Goal: Task Accomplishment & Management: Manage account settings

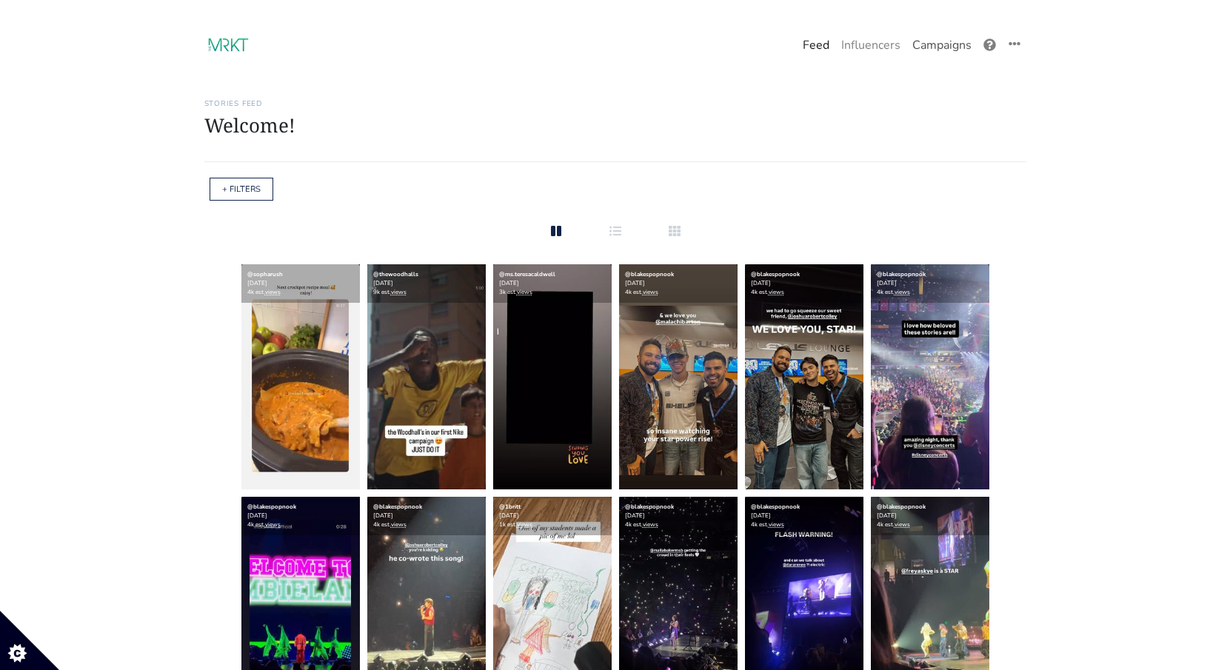
click at [937, 44] on link "Campaigns" at bounding box center [942, 45] width 71 height 30
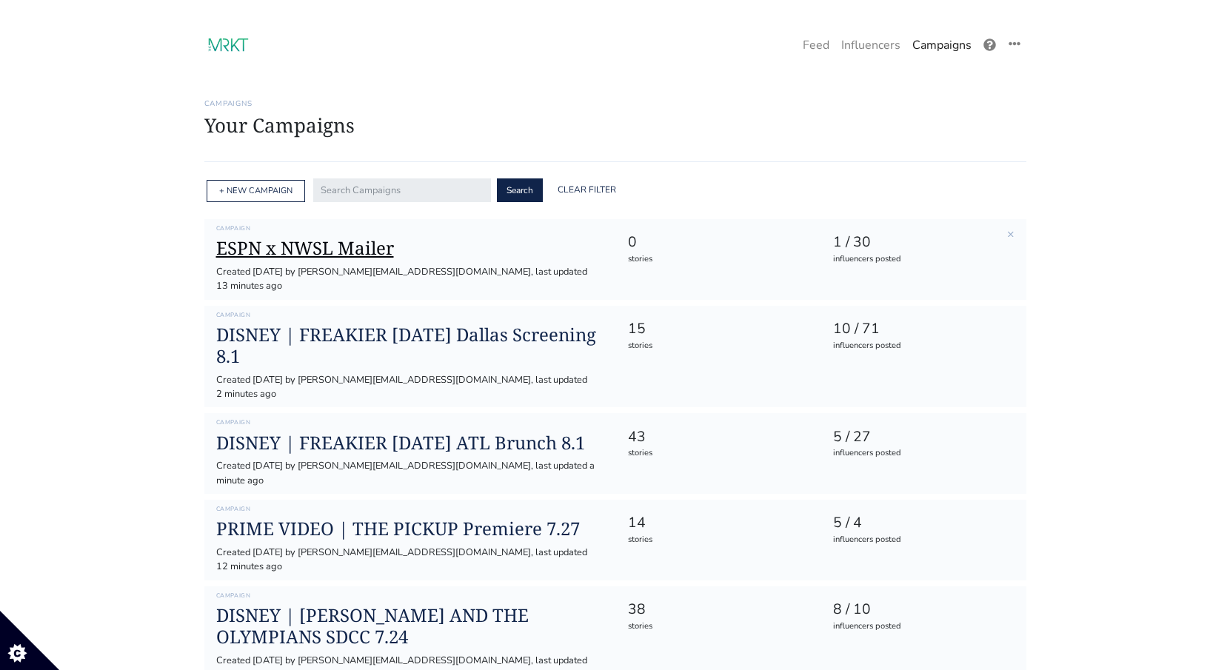
click at [335, 247] on h1 "ESPN x NWSL Mailer" at bounding box center [410, 248] width 388 height 21
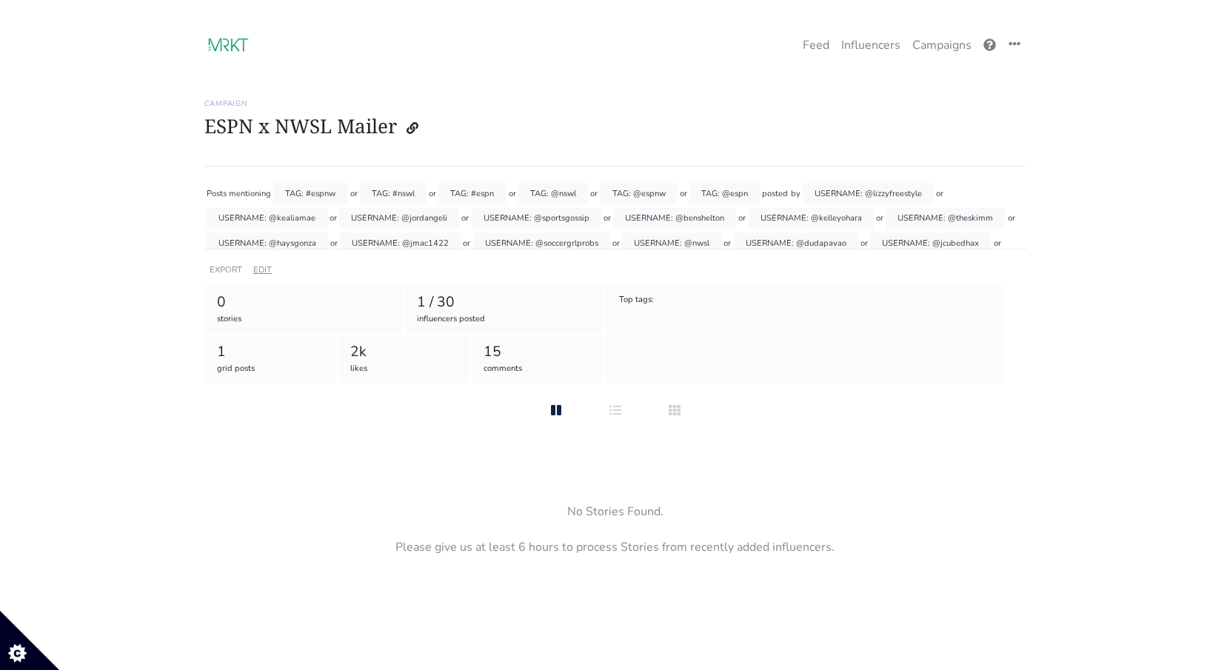
click at [261, 269] on link "EDIT" at bounding box center [262, 269] width 19 height 11
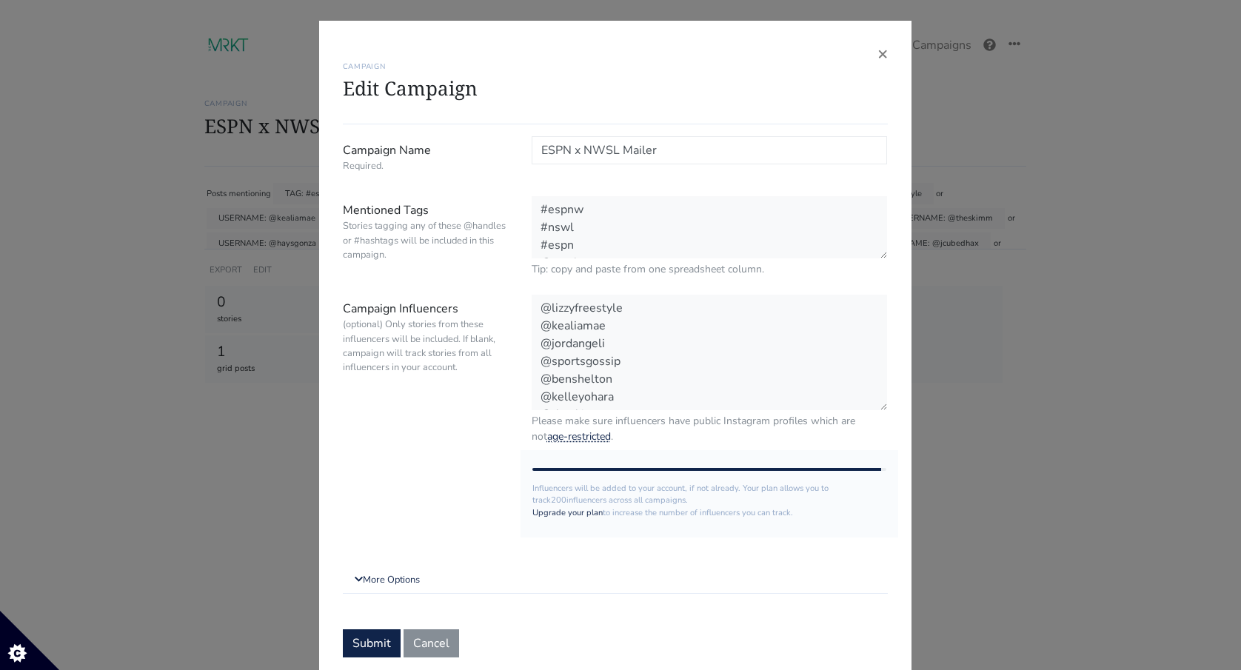
scroll to position [46, 0]
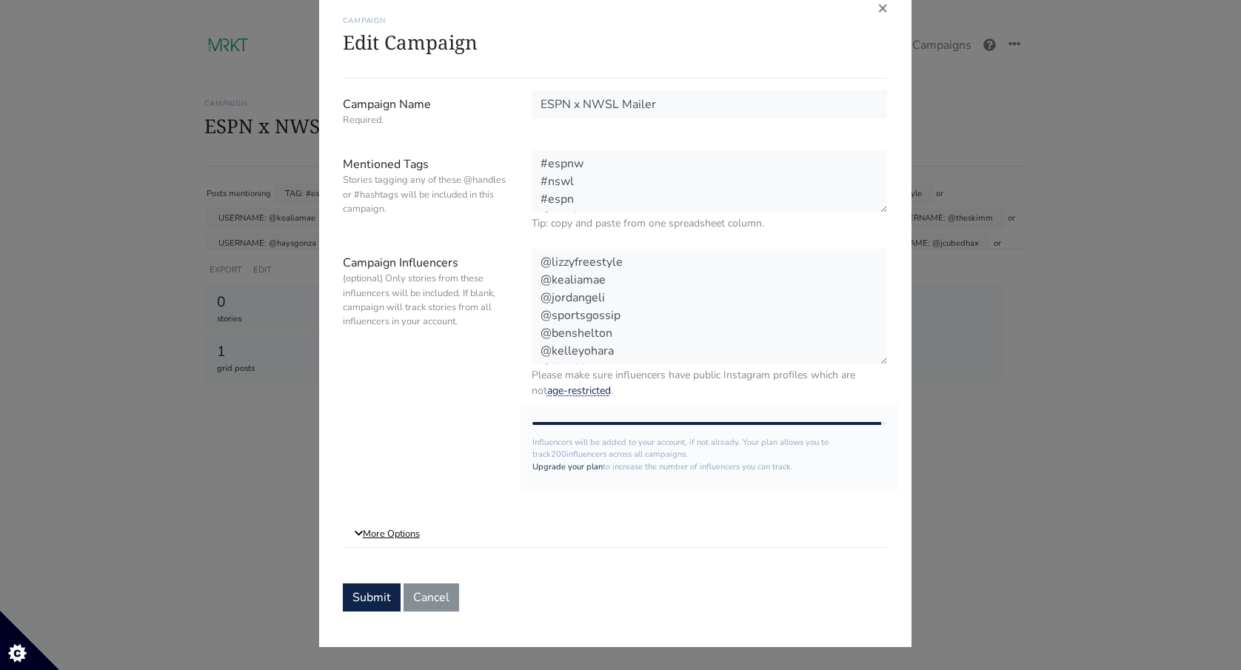
click at [405, 541] on link "More Options" at bounding box center [615, 534] width 545 height 27
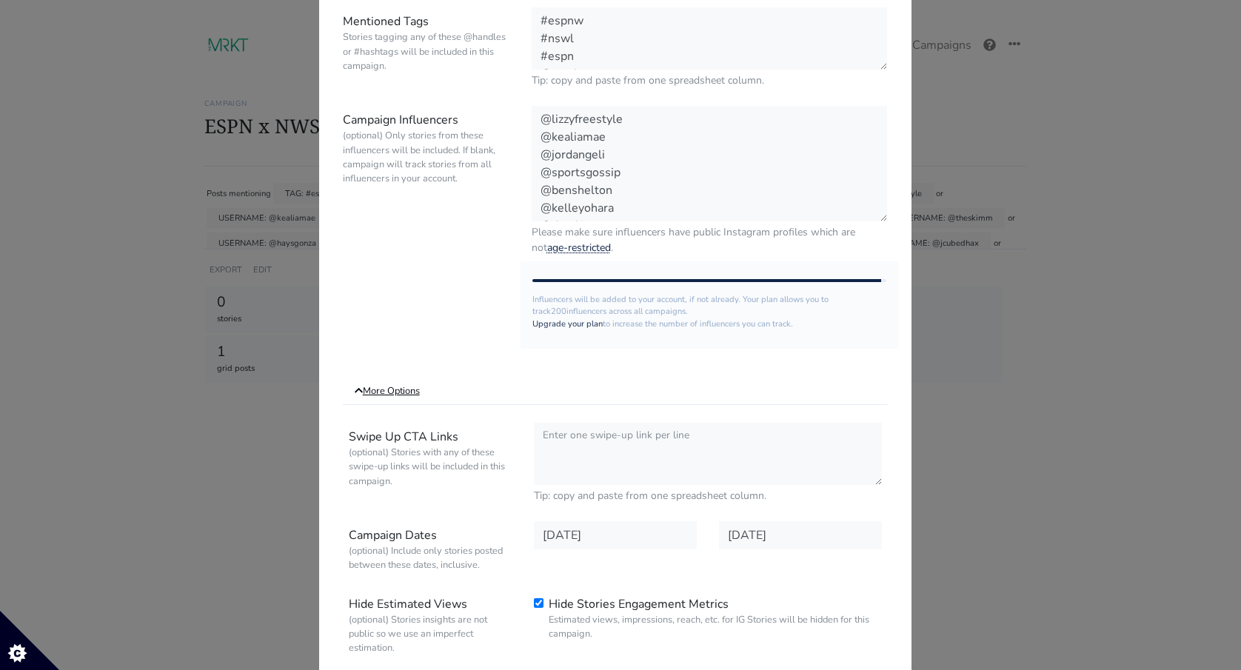
scroll to position [401, 0]
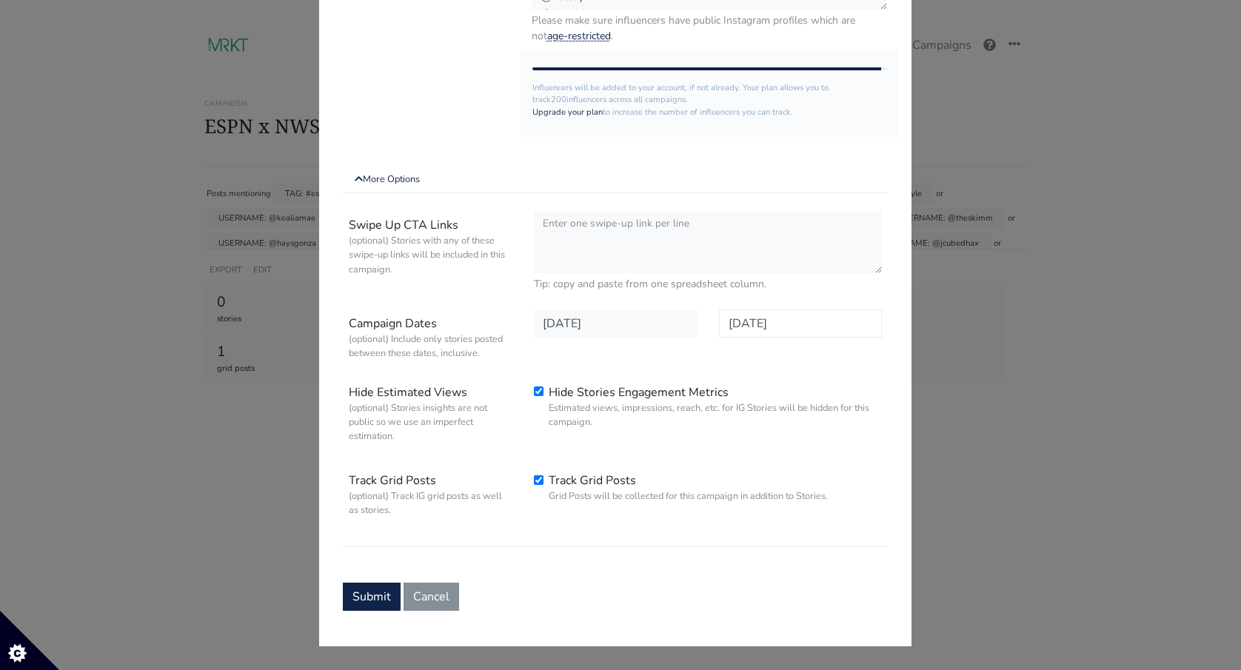
click at [785, 326] on input "[DATE]" at bounding box center [800, 324] width 163 height 28
click at [881, 141] on icon at bounding box center [885, 139] width 24 height 24
click at [855, 283] on span "31" at bounding box center [858, 285] width 12 height 16
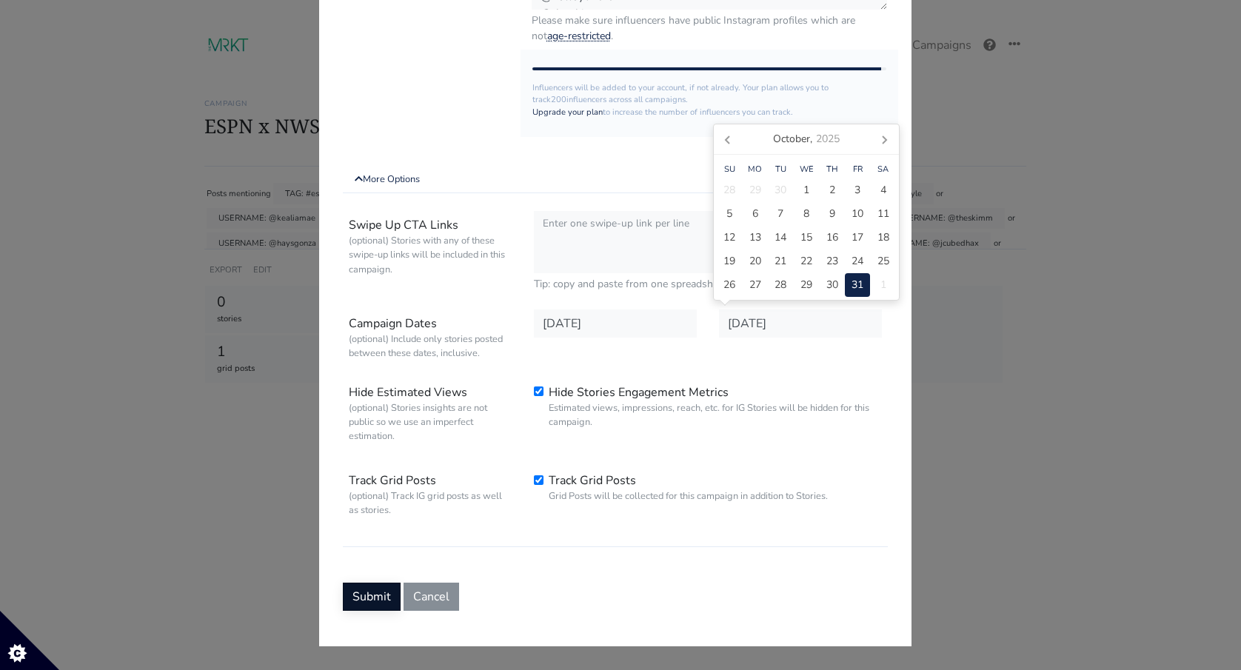
click at [356, 599] on button "Submit" at bounding box center [372, 597] width 58 height 28
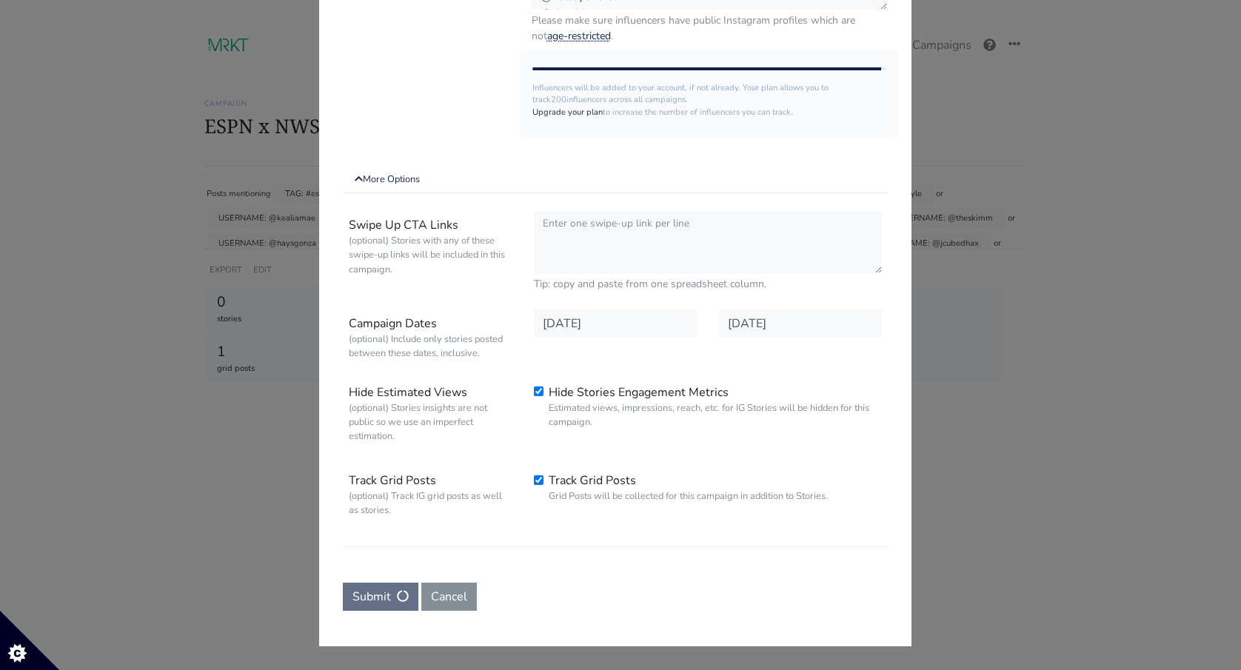
scroll to position [0, 0]
